Goal: Use online tool/utility

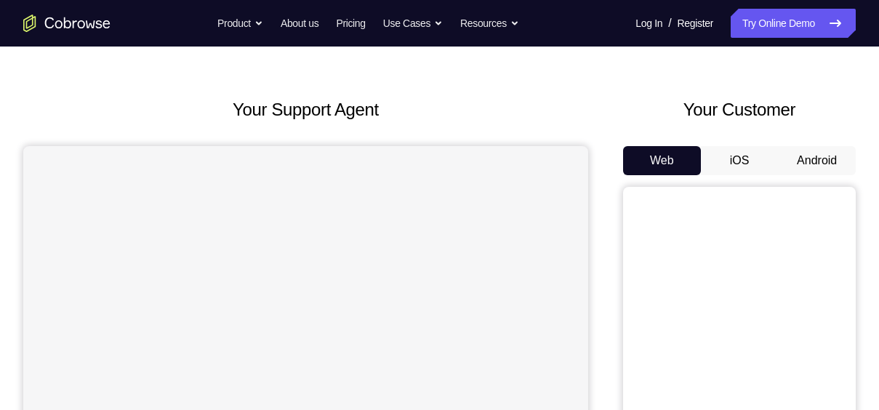
scroll to position [43, 0]
click at [809, 157] on button "Android" at bounding box center [817, 160] width 78 height 29
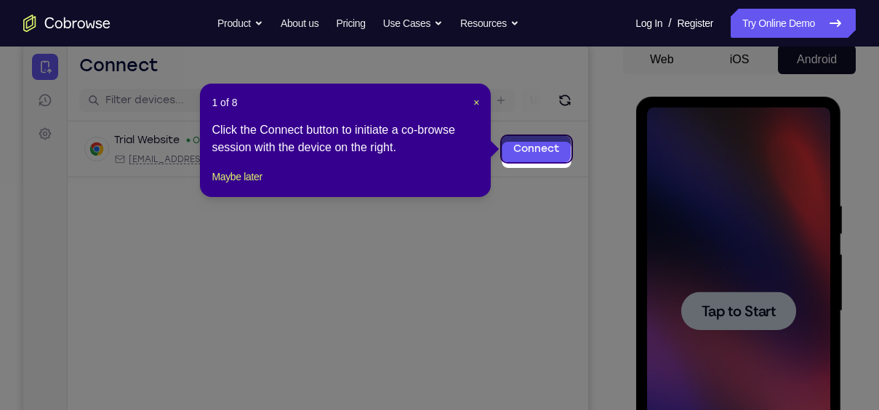
scroll to position [137, 0]
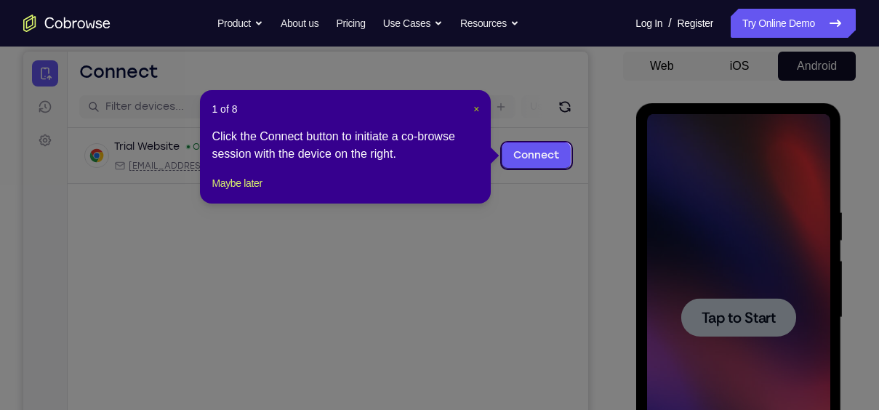
click at [473, 109] on span "×" at bounding box center [476, 109] width 6 height 12
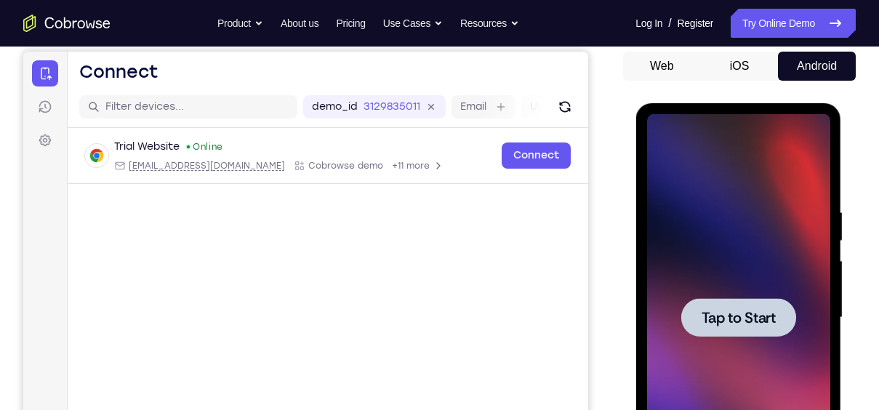
click at [753, 325] on span "Tap to Start" at bounding box center [738, 317] width 74 height 15
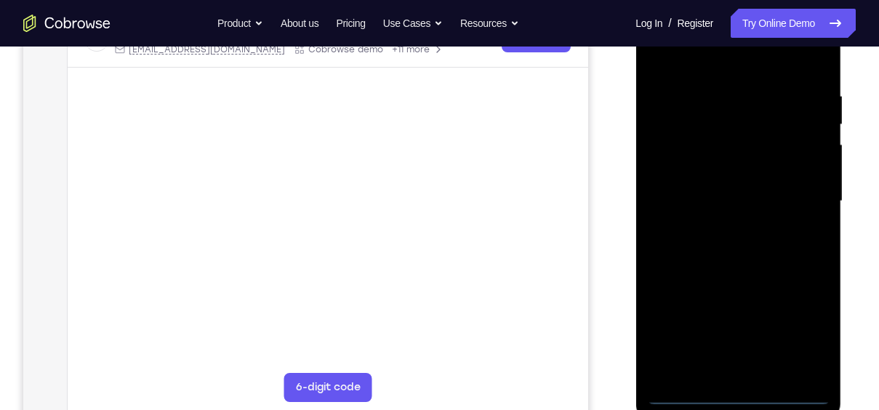
scroll to position [257, 0]
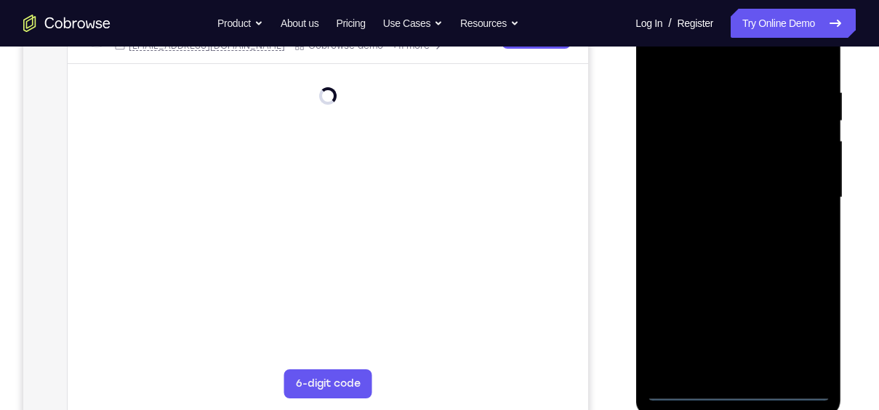
click at [745, 334] on div at bounding box center [737, 197] width 183 height 407
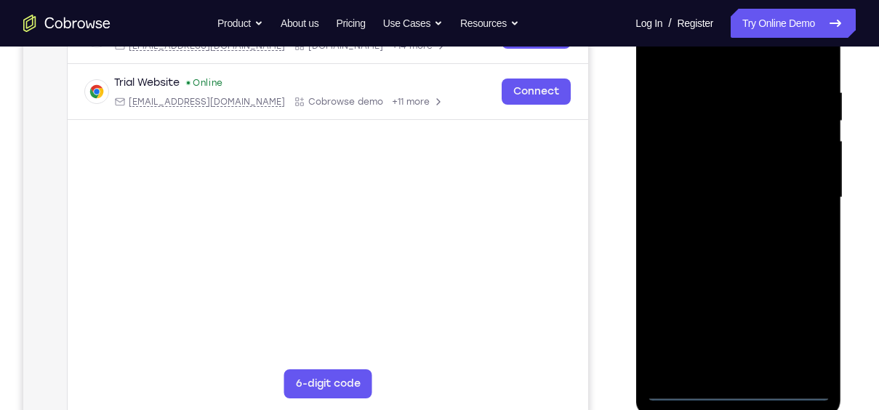
click at [806, 324] on div at bounding box center [737, 197] width 183 height 407
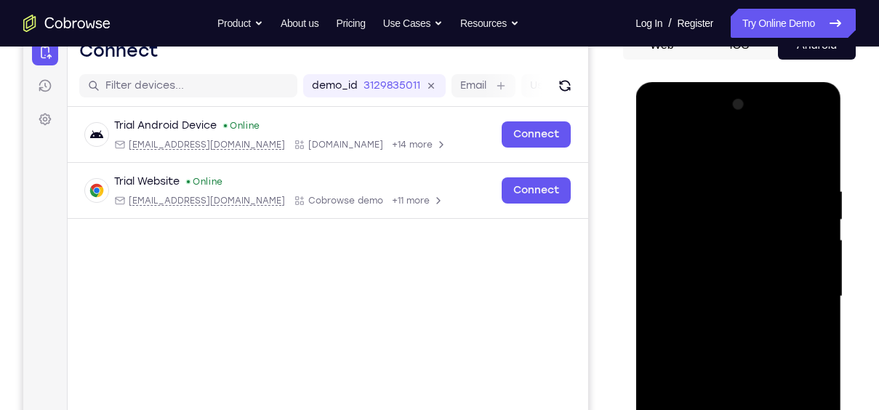
scroll to position [157, 0]
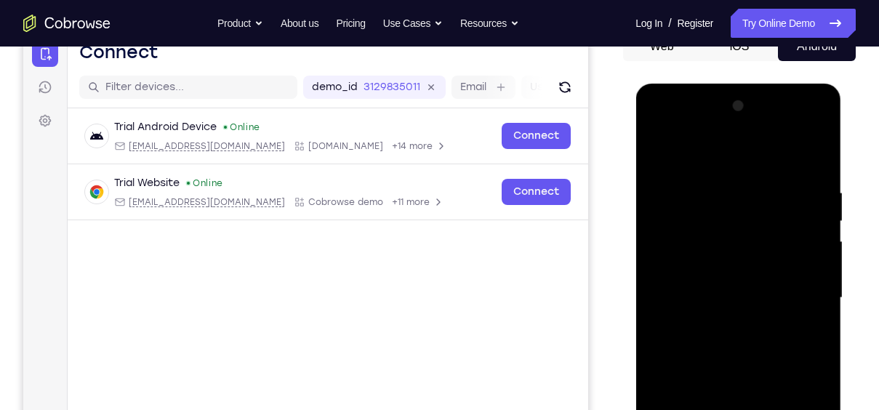
click at [729, 156] on div at bounding box center [737, 298] width 183 height 407
click at [803, 295] on div at bounding box center [737, 298] width 183 height 407
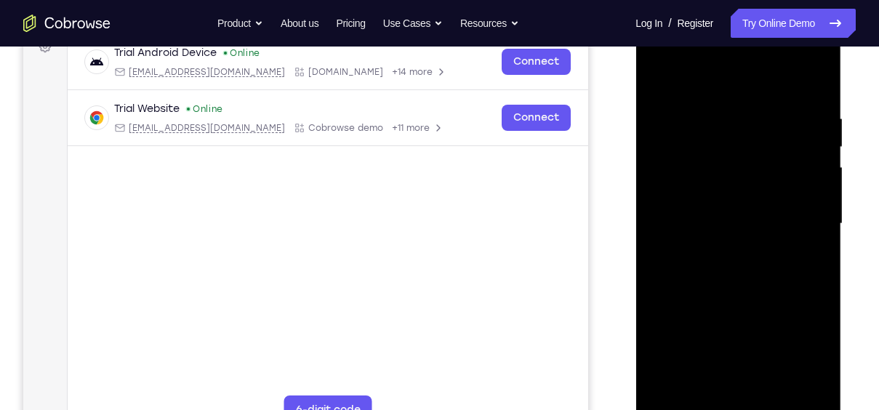
scroll to position [234, 0]
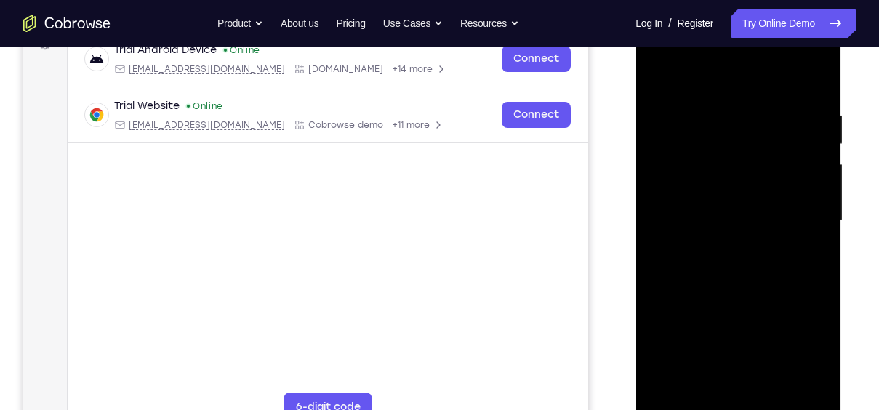
click at [726, 245] on div at bounding box center [737, 220] width 183 height 407
click at [765, 209] on div at bounding box center [737, 220] width 183 height 407
click at [822, 334] on div at bounding box center [737, 220] width 183 height 407
click at [719, 185] on div at bounding box center [737, 220] width 183 height 407
click at [747, 222] on div at bounding box center [737, 220] width 183 height 407
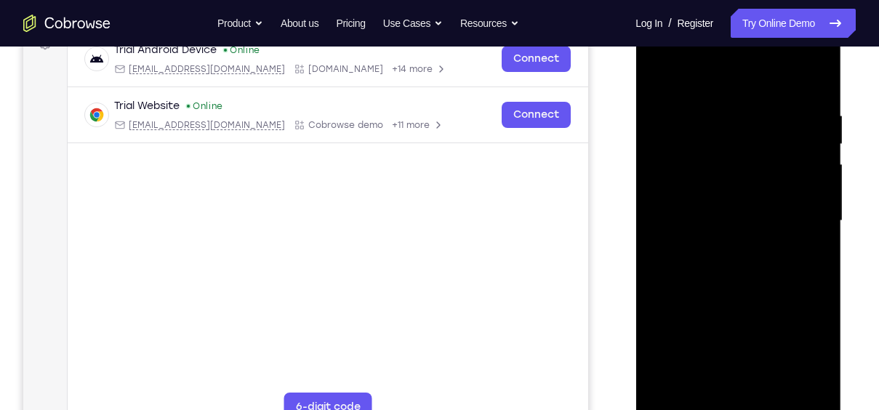
click at [697, 276] on div at bounding box center [737, 220] width 183 height 407
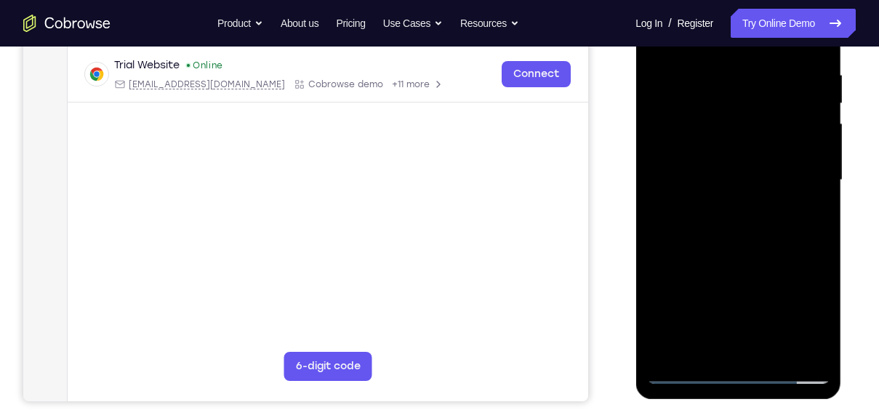
scroll to position [276, 0]
click at [817, 177] on div at bounding box center [737, 179] width 183 height 407
click at [814, 179] on div at bounding box center [737, 179] width 183 height 407
click at [814, 181] on div at bounding box center [737, 179] width 183 height 407
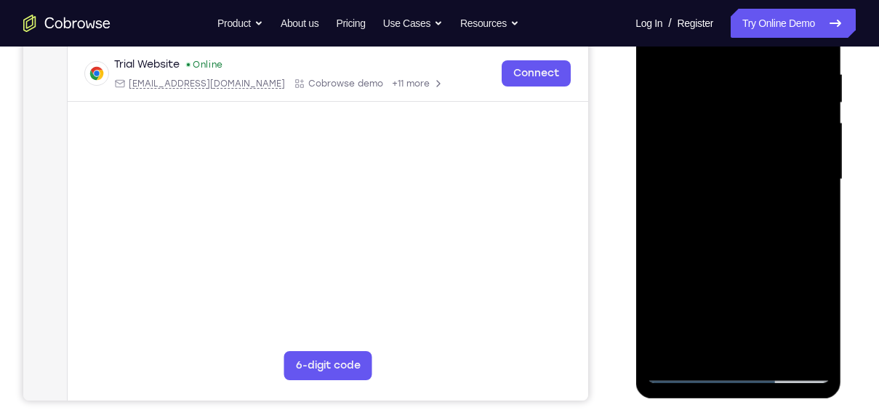
click at [812, 177] on div at bounding box center [737, 179] width 183 height 407
click at [813, 177] on div at bounding box center [737, 179] width 183 height 407
click at [816, 182] on div at bounding box center [737, 179] width 183 height 407
click at [820, 183] on div at bounding box center [737, 179] width 183 height 407
click at [816, 206] on div at bounding box center [737, 179] width 183 height 407
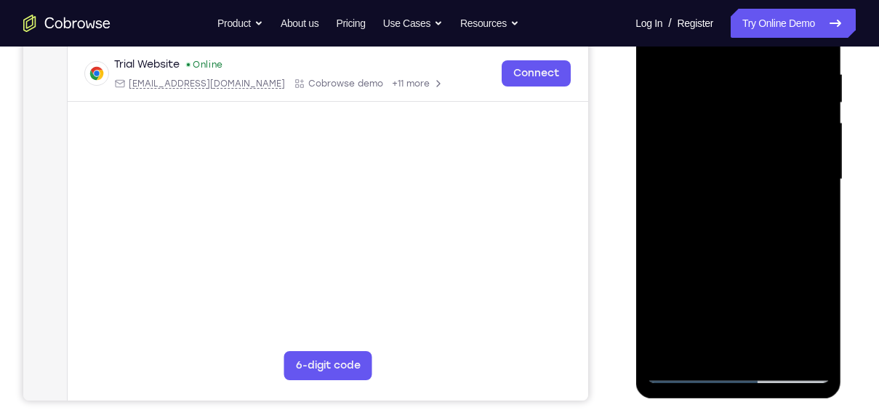
click at [812, 201] on div at bounding box center [737, 179] width 183 height 407
click at [815, 205] on div at bounding box center [737, 179] width 183 height 407
click at [814, 205] on div at bounding box center [737, 179] width 183 height 407
click at [813, 206] on div at bounding box center [737, 179] width 183 height 407
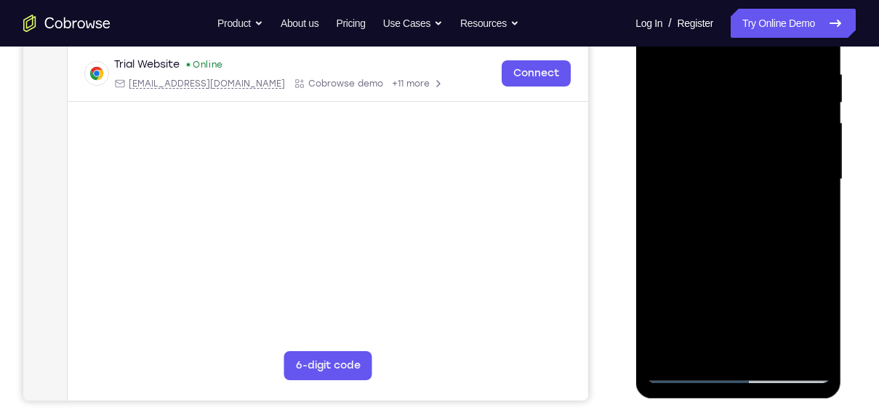
click at [819, 205] on div at bounding box center [737, 179] width 183 height 407
click at [763, 290] on div at bounding box center [737, 179] width 183 height 407
click at [764, 286] on div at bounding box center [737, 179] width 183 height 407
click at [817, 182] on div at bounding box center [737, 179] width 183 height 407
click at [818, 190] on div at bounding box center [737, 179] width 183 height 407
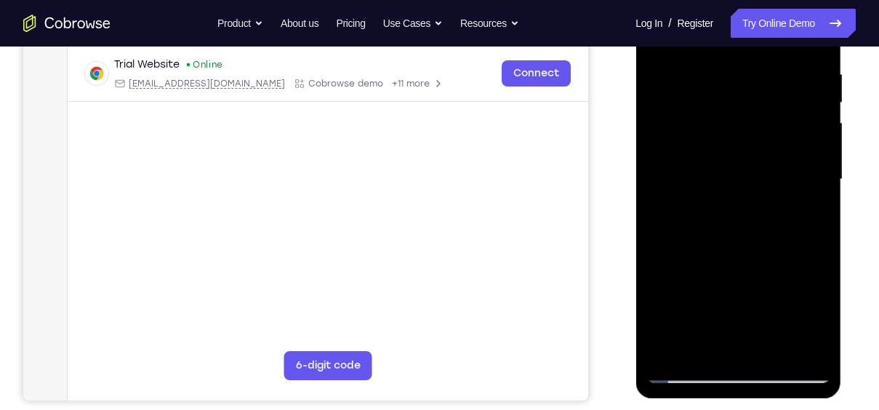
click at [817, 189] on div at bounding box center [737, 179] width 183 height 407
click at [820, 188] on div at bounding box center [737, 179] width 183 height 407
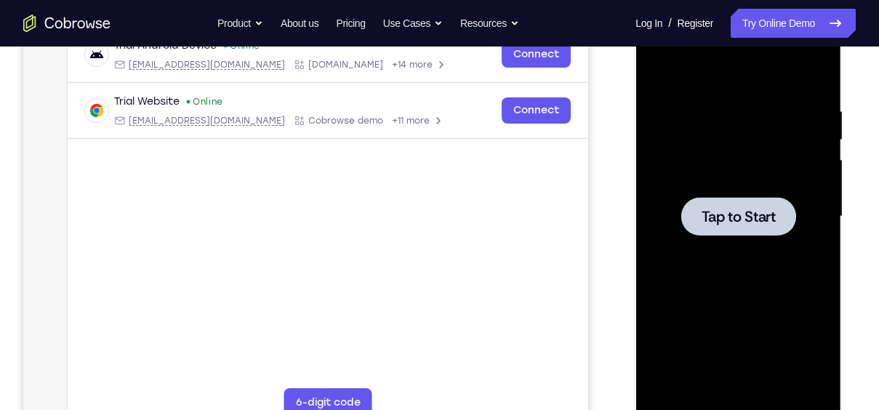
scroll to position [0, 0]
